Goal: Task Accomplishment & Management: Use online tool/utility

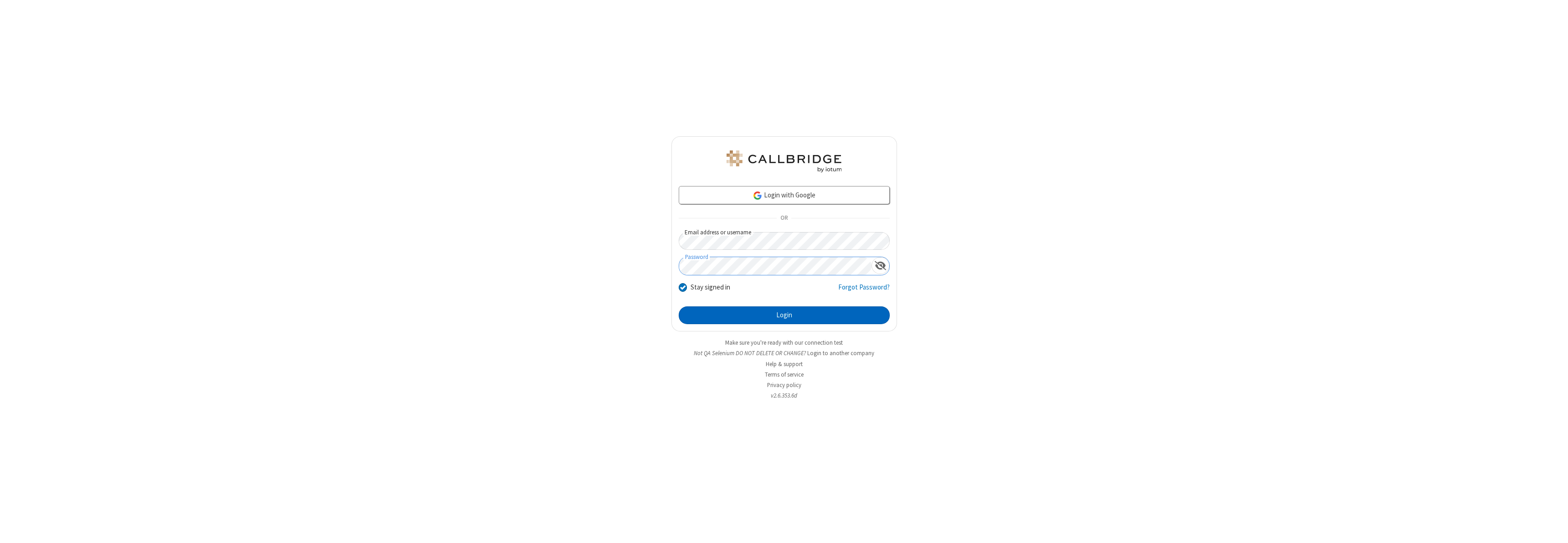
click at [784, 315] on button "Login" at bounding box center [784, 315] width 211 height 18
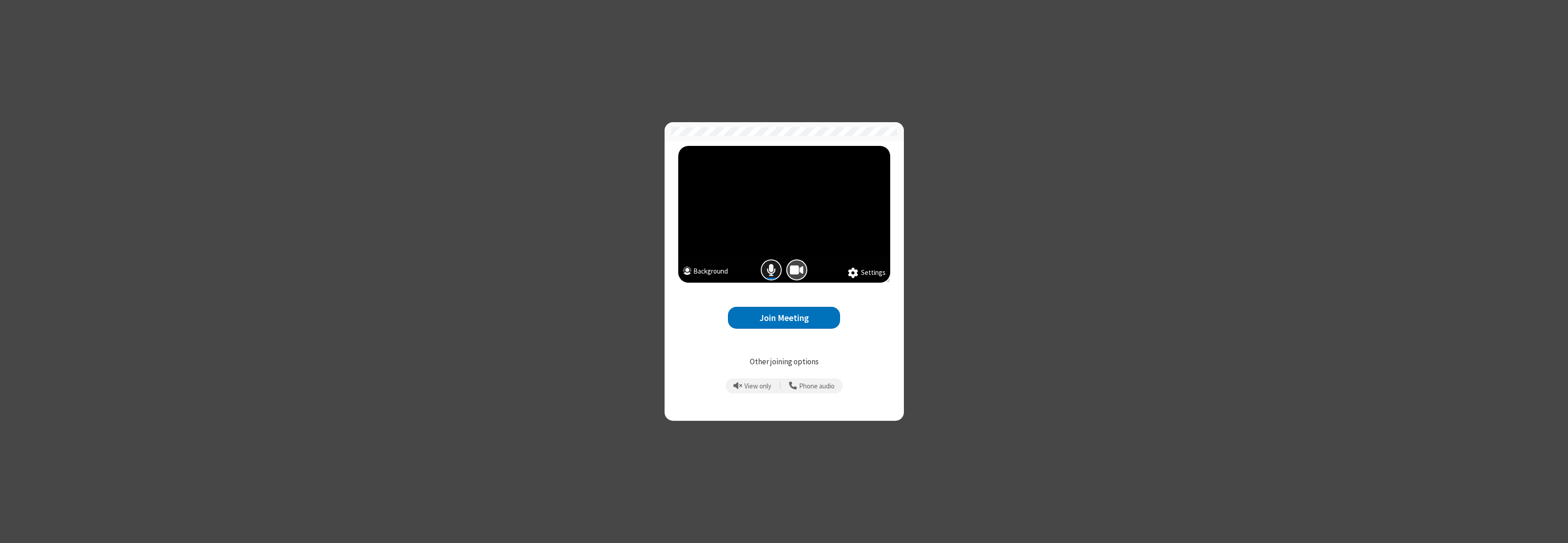
click at [771, 270] on span "Mic is on" at bounding box center [771, 270] width 9 height 13
click at [784, 318] on button "Join Meeting" at bounding box center [784, 318] width 112 height 23
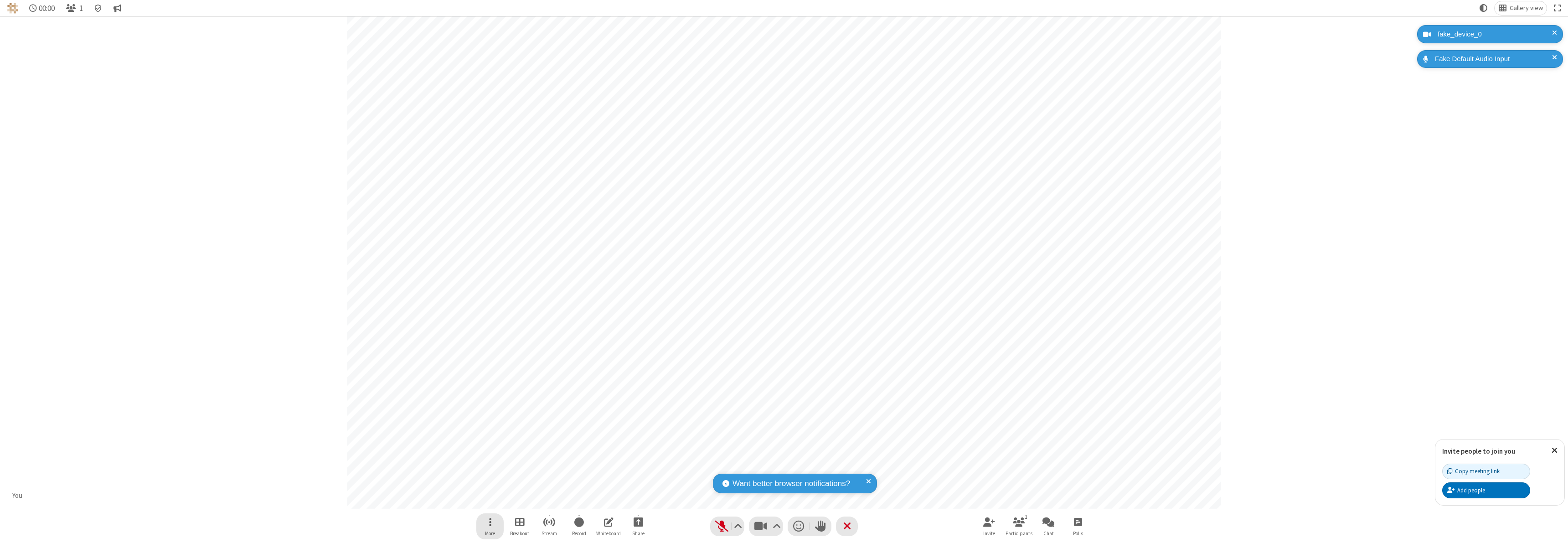
click at [491, 527] on button "More" at bounding box center [490, 526] width 27 height 26
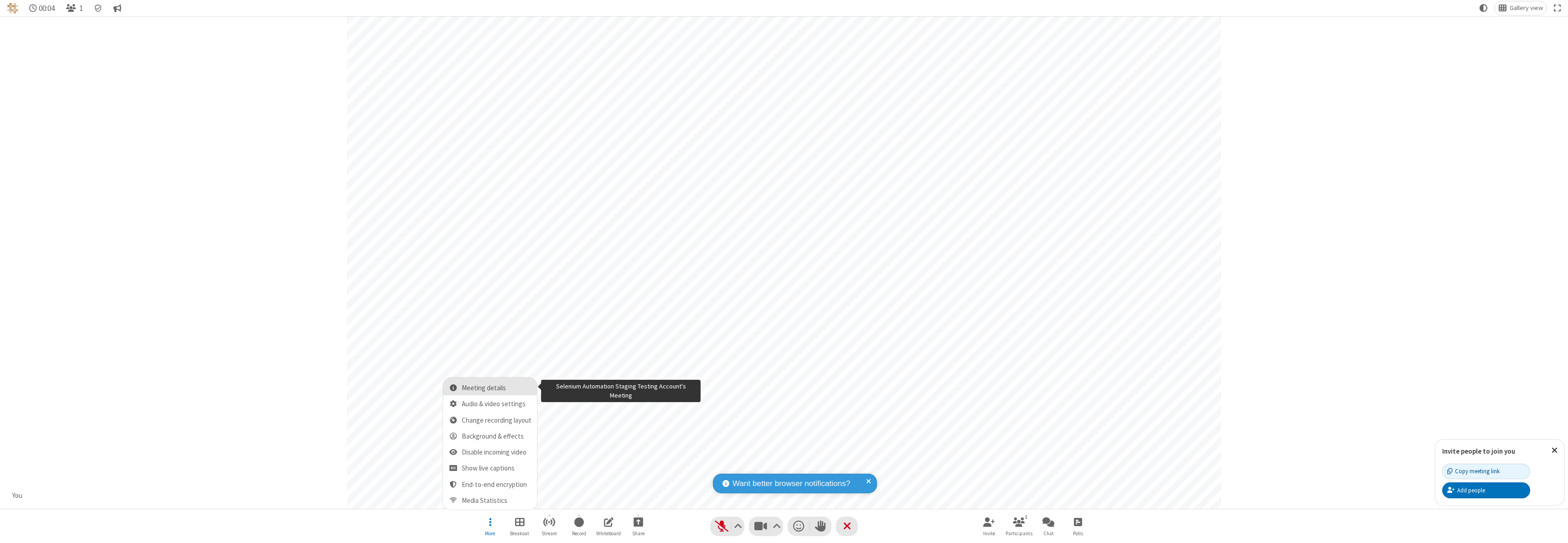
click at [495, 392] on button "Meeting details" at bounding box center [490, 386] width 94 height 18
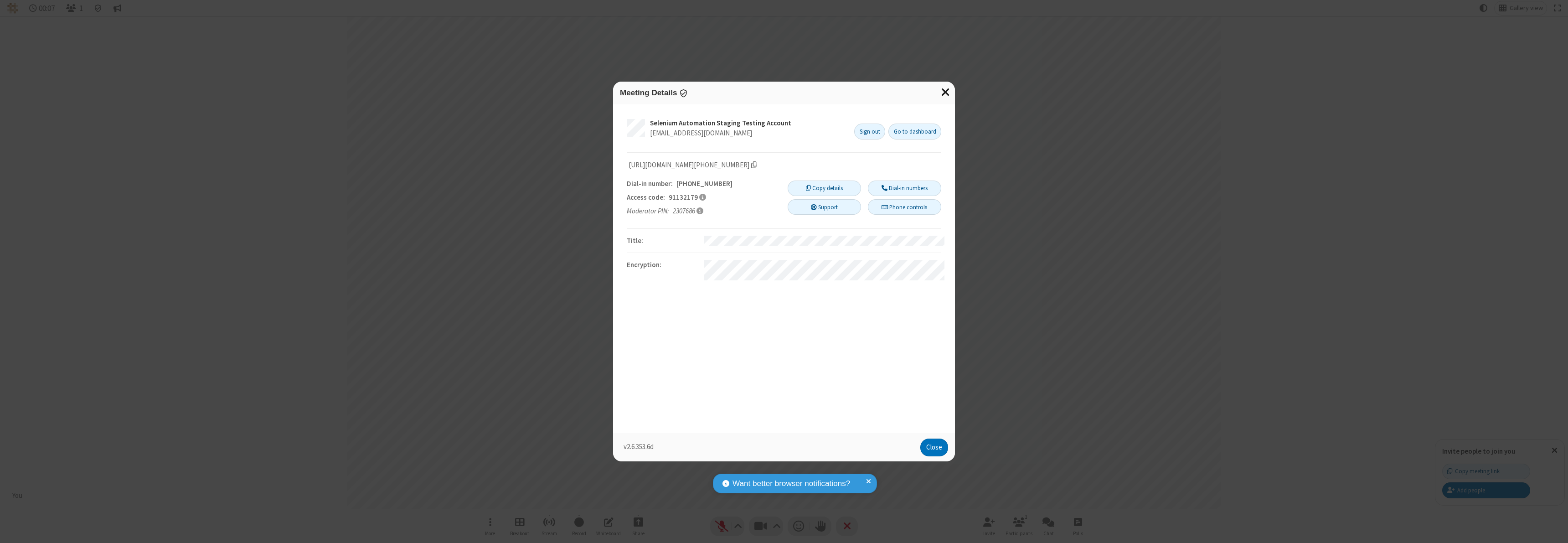
click at [947, 90] on span "Close modal" at bounding box center [945, 92] width 9 height 12
